Goal: Information Seeking & Learning: Learn about a topic

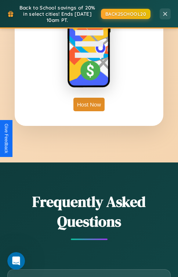
scroll to position [2124, 0]
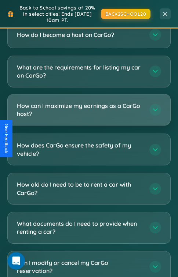
click at [89, 102] on h3 "How can I maximize my earnings as a CarGo host?" at bounding box center [79, 110] width 125 height 16
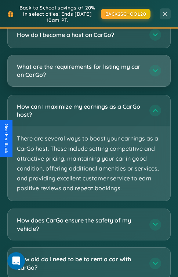
click at [89, 63] on h3 "What are the requirements for listing my car on CarGo?" at bounding box center [79, 71] width 125 height 16
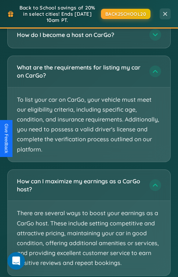
click at [89, 19] on span "Back to School savings of 20% in select cities! Ends [DATE] 10am PT." at bounding box center [57, 13] width 79 height 19
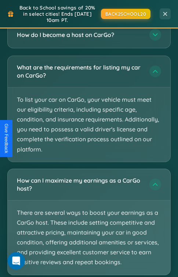
click at [89, 206] on p "There are several ways to boost your earnings as a CarGo host. These include se…" at bounding box center [89, 238] width 162 height 74
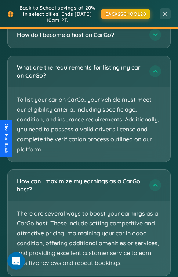
click at [89, 19] on span "Back to School savings of 20% in select cities! Ends [DATE] 10am PT." at bounding box center [57, 13] width 79 height 19
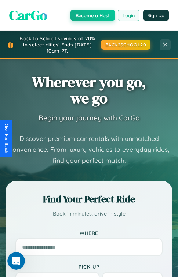
click at [128, 15] on button "Login" at bounding box center [128, 16] width 22 height 12
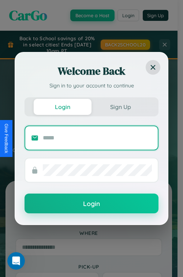
click at [97, 138] on input "text" at bounding box center [97, 138] width 109 height 12
type input "**********"
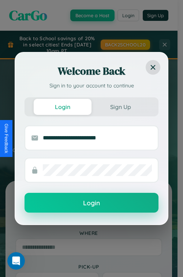
click at [91, 203] on button "Login" at bounding box center [92, 203] width 134 height 20
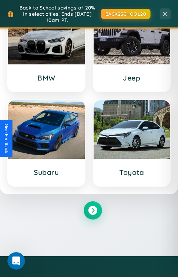
scroll to position [1827, 0]
